Goal: Complete application form

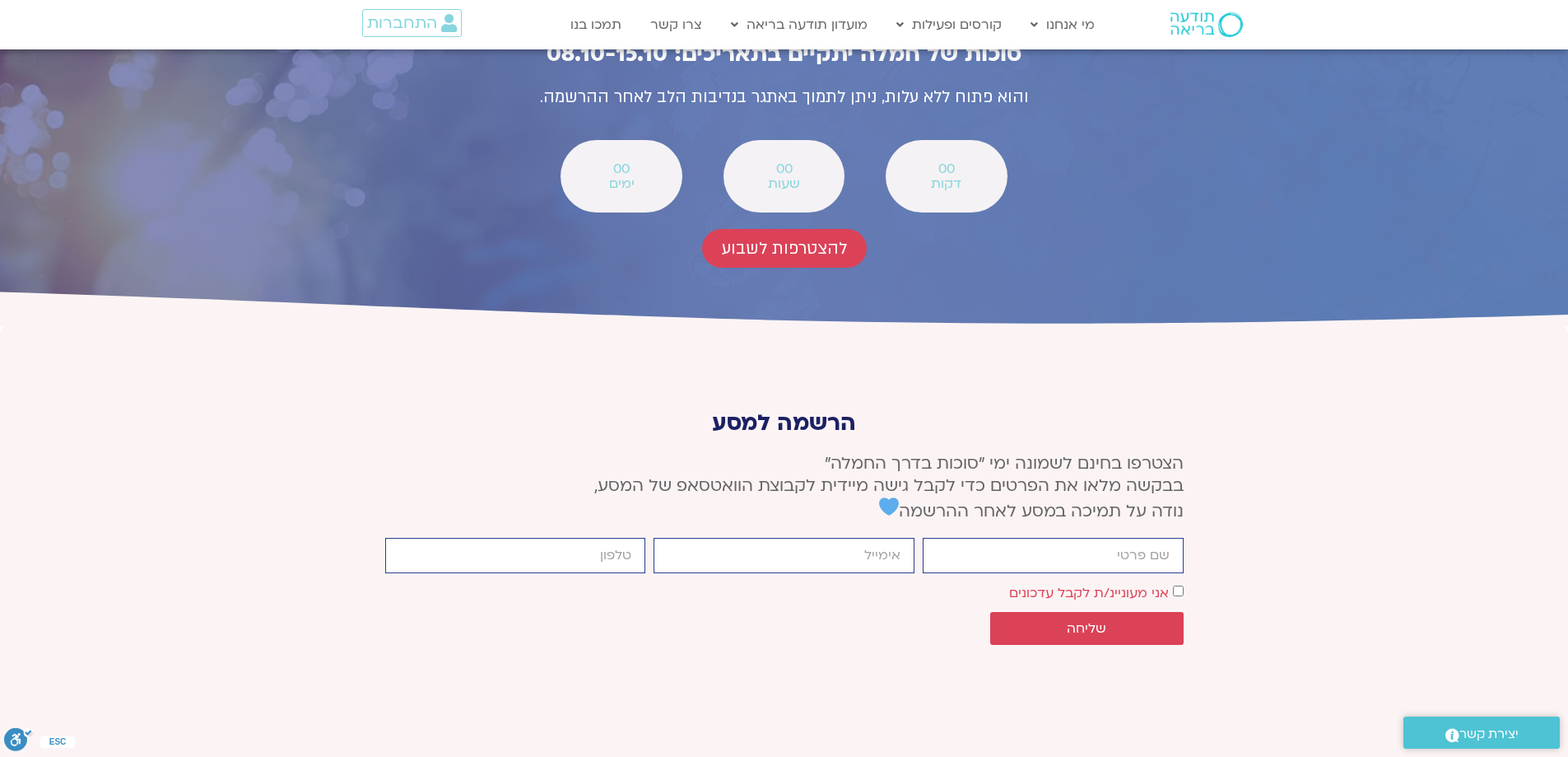
scroll to position [5927, 0]
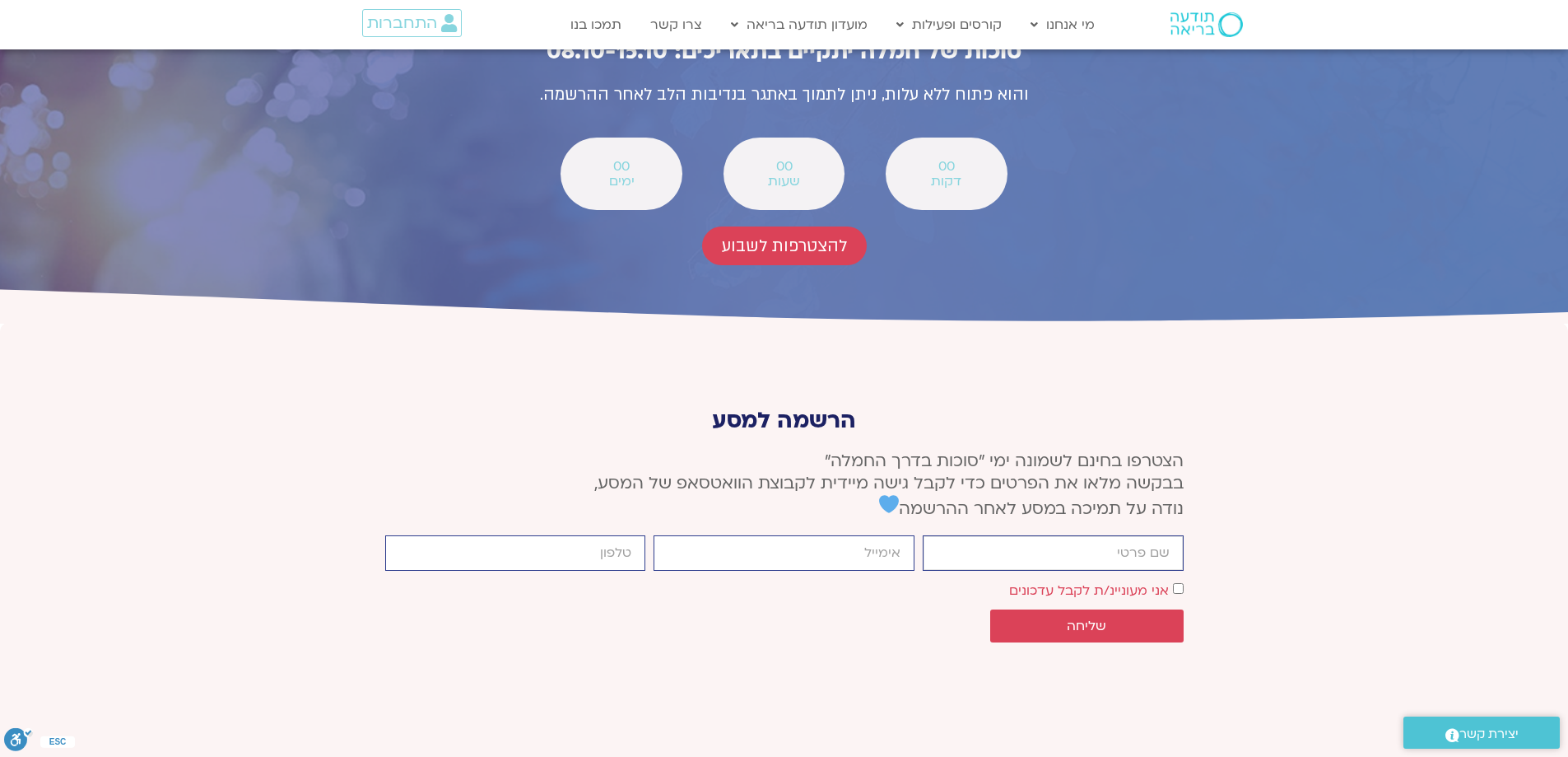
click at [990, 535] on input "firstname" at bounding box center [1053, 552] width 261 height 36
type input "[PERSON_NAME]"
type input "[EMAIL_ADDRESS][DOMAIN_NAME]"
type input "0544440445"
drag, startPoint x: 1074, startPoint y: 397, endPoint x: 1189, endPoint y: 389, distance: 115.3
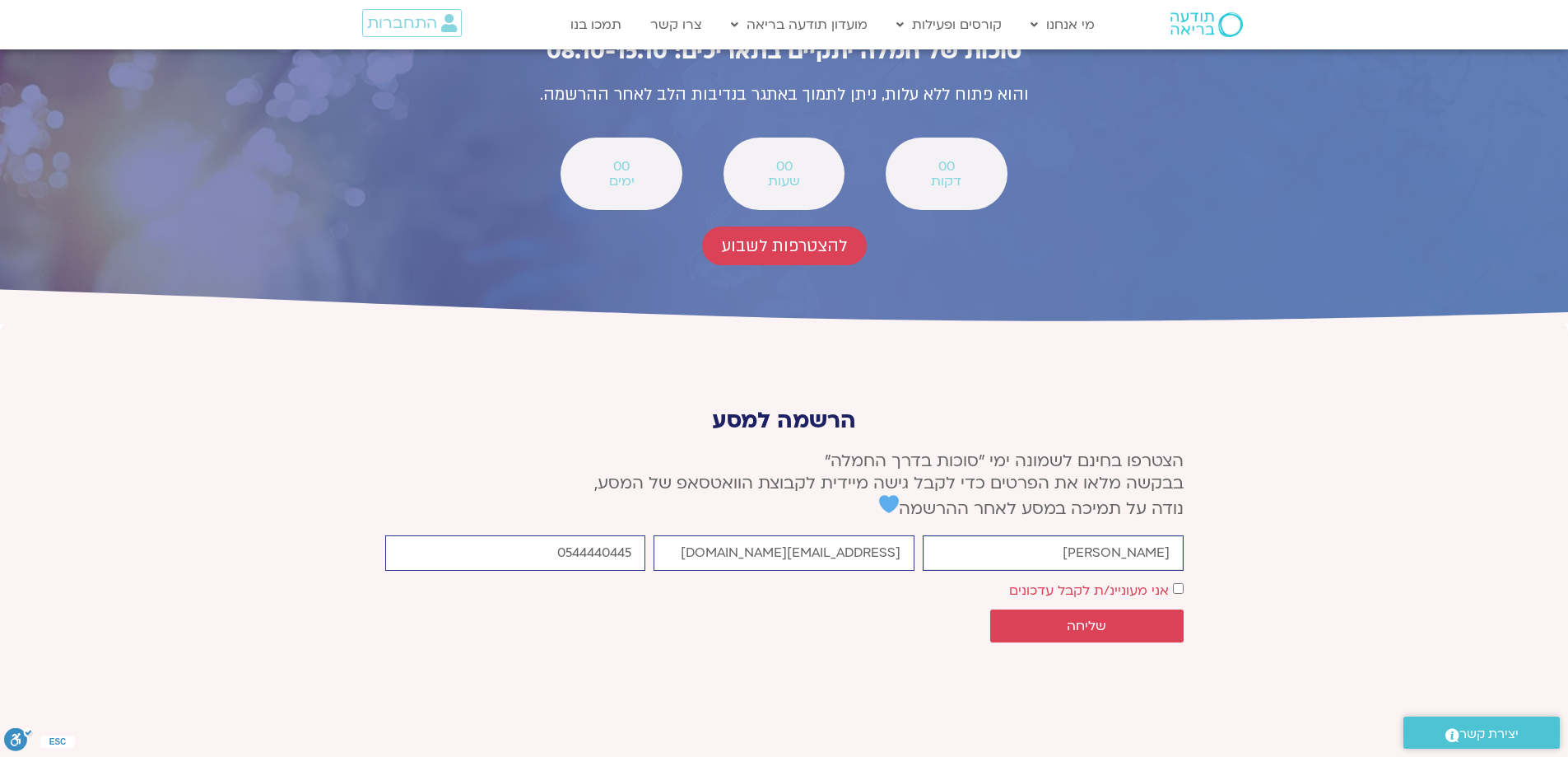
click at [1189, 389] on div "הרשמה למסע הצטרפו בחינם לשמונה ימי ״סוכות בדרך החמלה״ בבקשה מלאו את הפרטים כדי …" at bounding box center [784, 520] width 814 height 303
click at [599, 535] on input "0544440445" at bounding box center [516, 552] width 261 height 36
click at [1119, 619] on span "שליחה" at bounding box center [1086, 625] width 154 height 14
click at [1143, 535] on input "firstname" at bounding box center [1053, 552] width 261 height 36
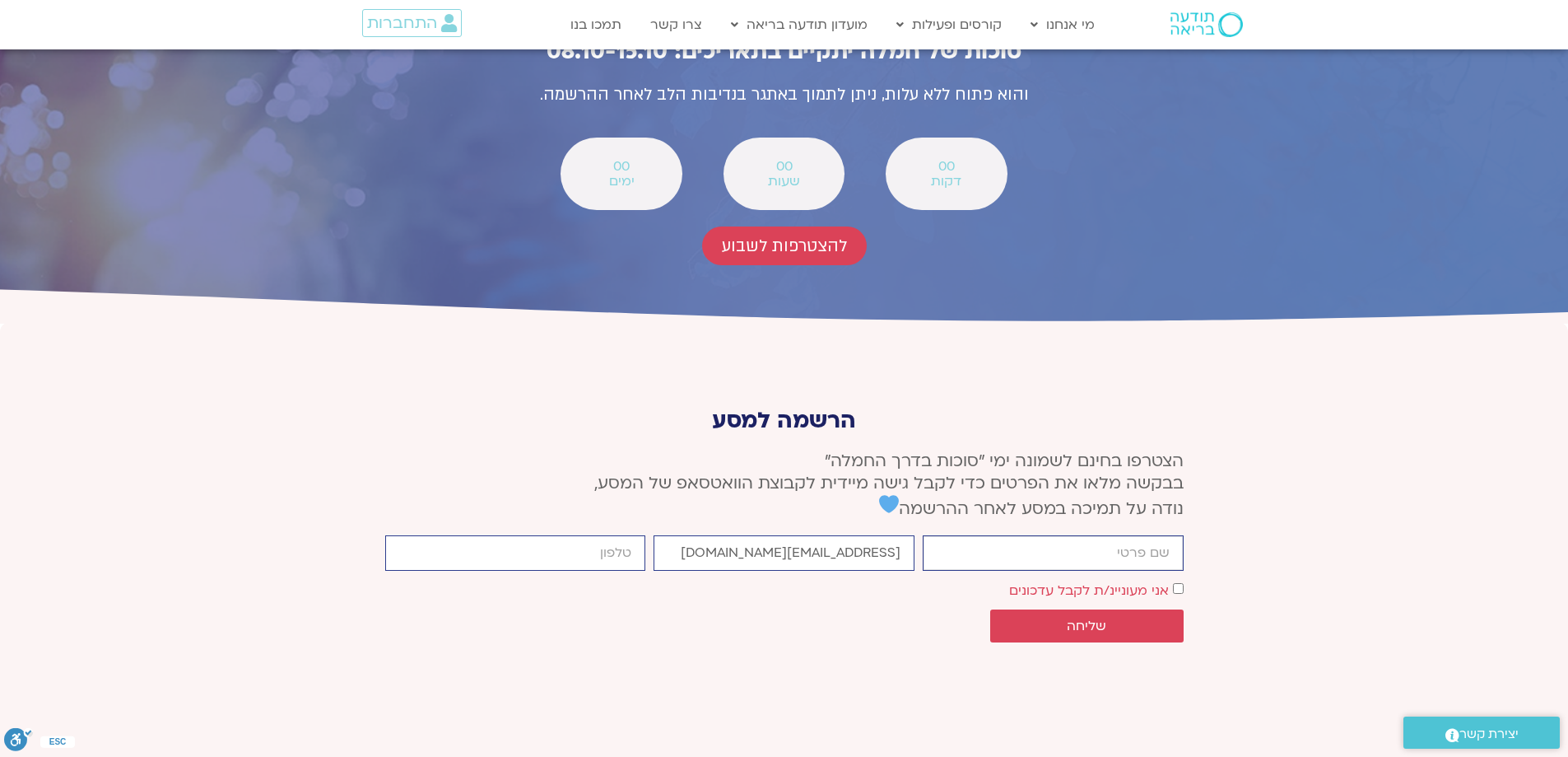
type input "[PERSON_NAME]"
type input "0544440445"
drag, startPoint x: 1135, startPoint y: 405, endPoint x: 1098, endPoint y: 410, distance: 37.3
click at [1098, 535] on input "[PERSON_NAME]" at bounding box center [1053, 552] width 261 height 36
type input "[PERSON_NAME]"
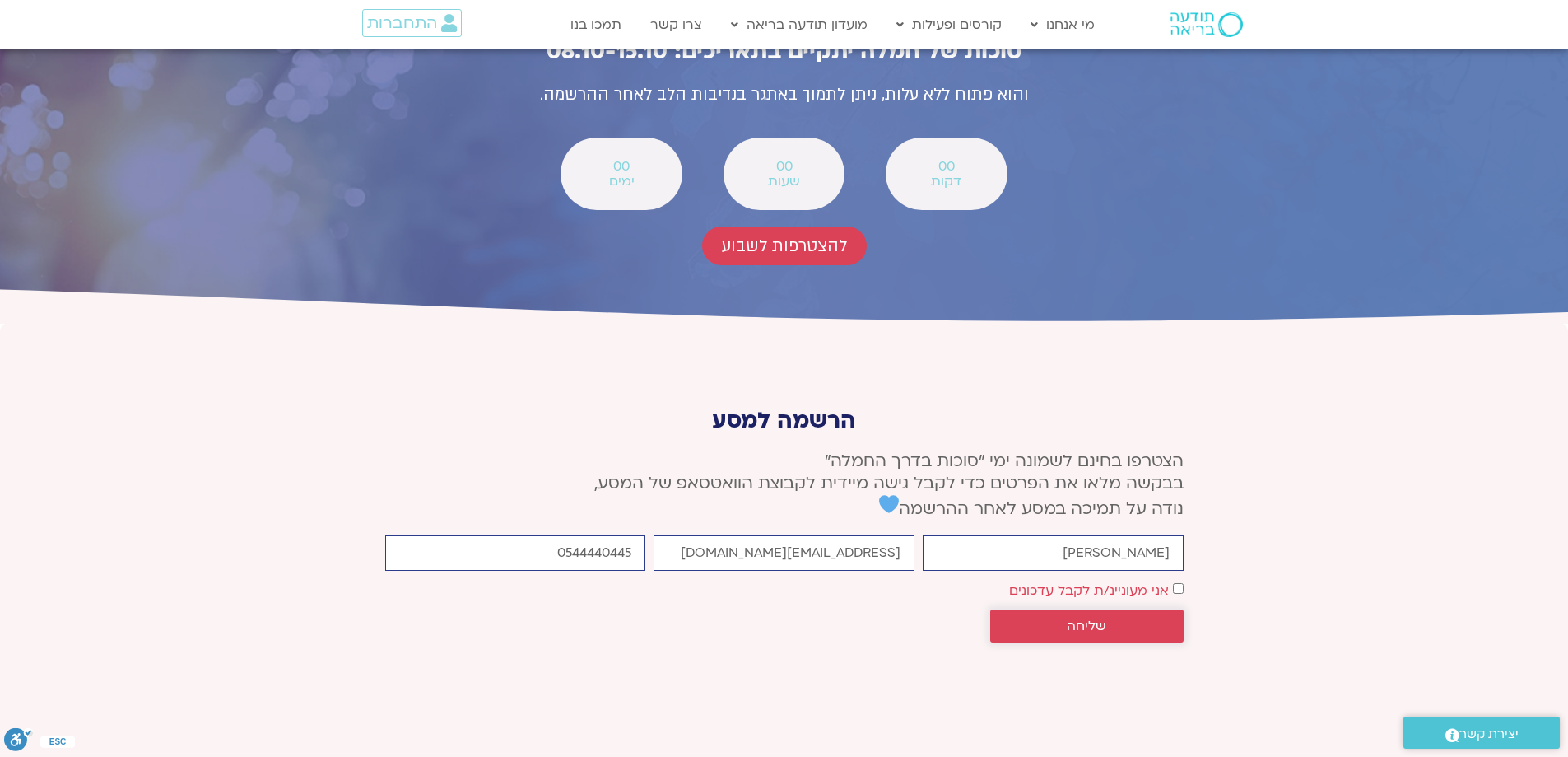
click at [1134, 619] on span "שליחה" at bounding box center [1086, 625] width 154 height 14
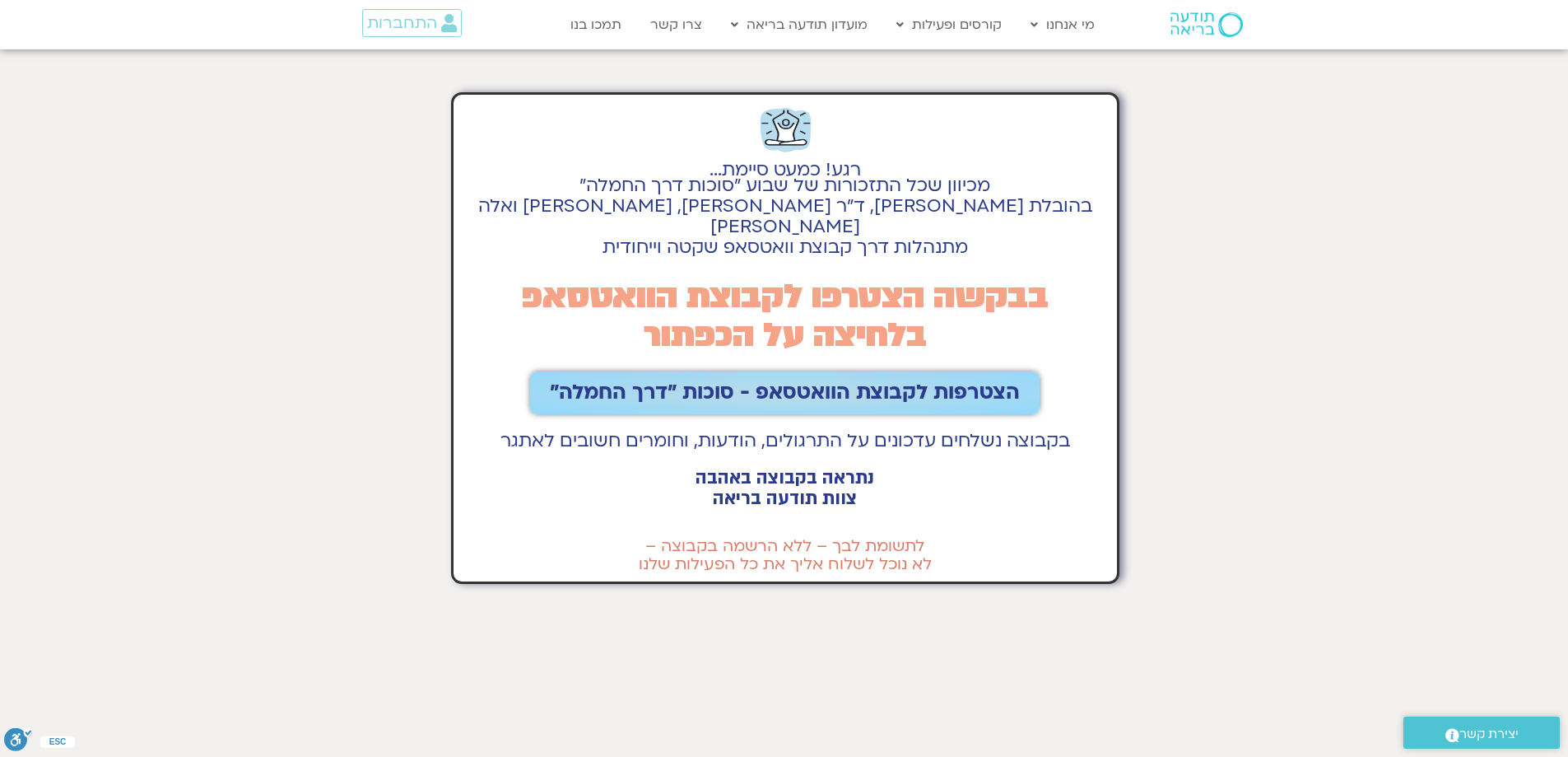
click at [850, 381] on span "הצטרפות לקבוצת הוואטסאפ - סוכות ״דרך החמלה״" at bounding box center [784, 393] width 470 height 23
